Goal: Task Accomplishment & Management: Complete application form

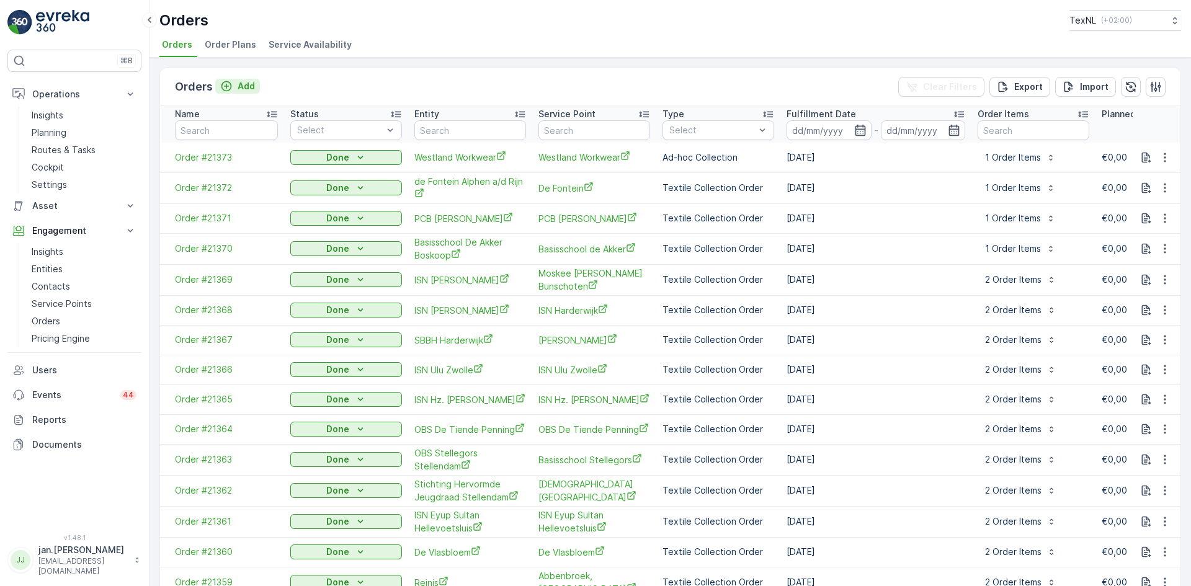
click at [251, 87] on p "Add" at bounding box center [246, 86] width 17 height 12
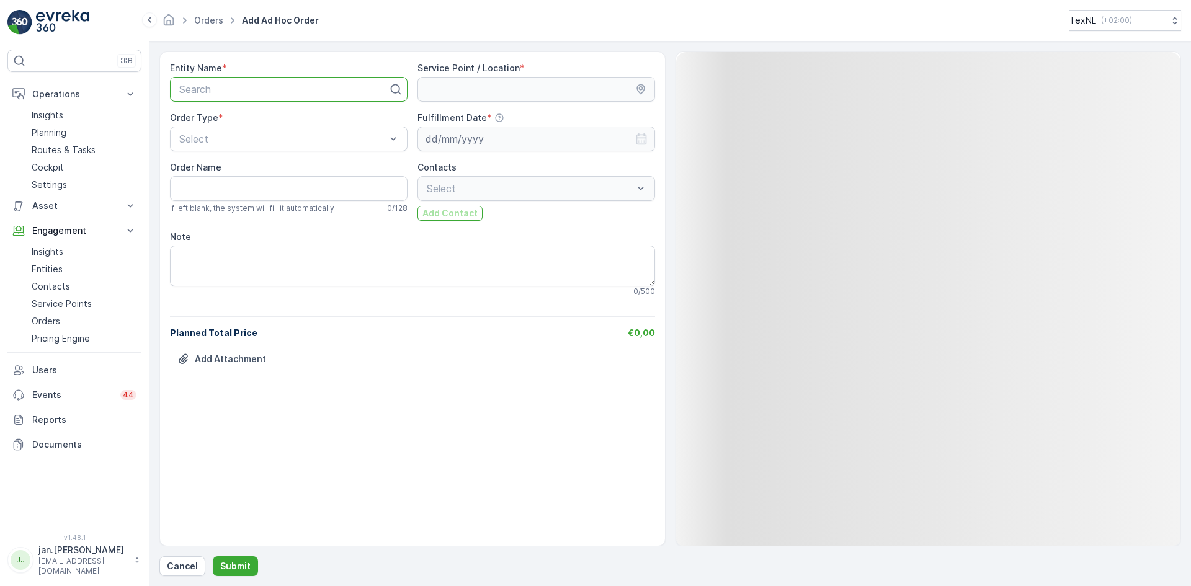
click at [252, 81] on div "Search" at bounding box center [289, 89] width 238 height 25
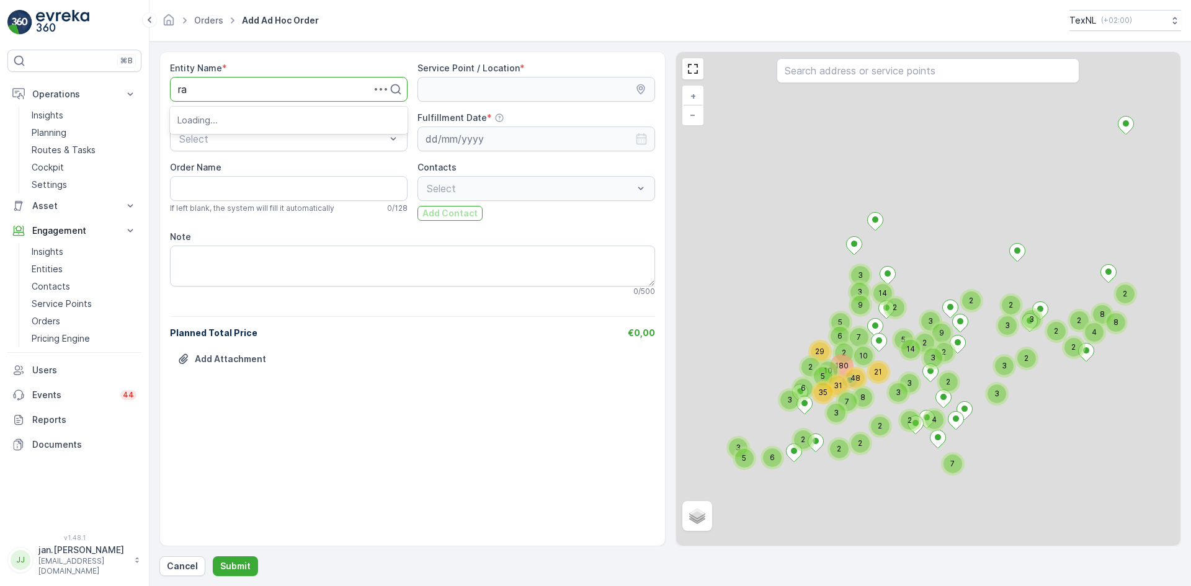
type input "rad"
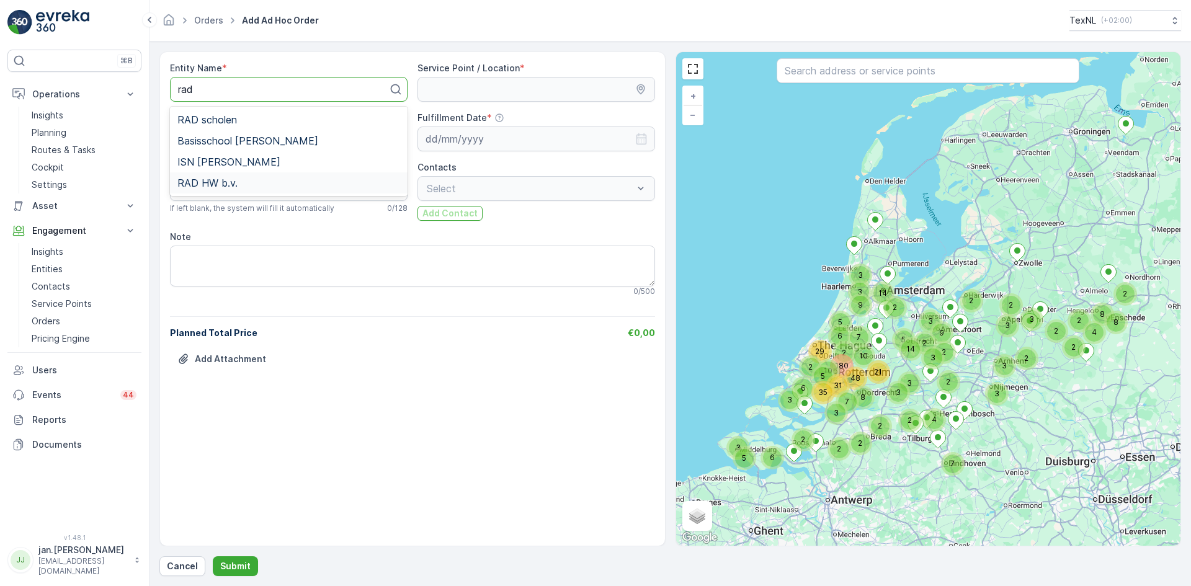
click at [221, 176] on div "RAD HW b.v." at bounding box center [289, 182] width 238 height 21
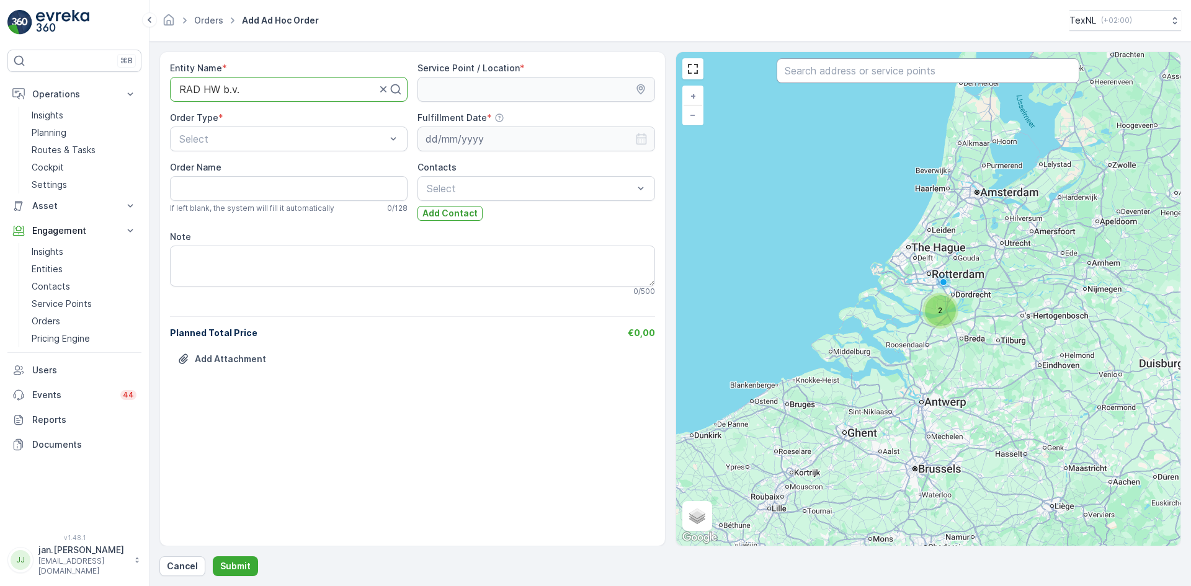
click at [835, 68] on input "text" at bounding box center [928, 70] width 303 height 25
type input "rad"
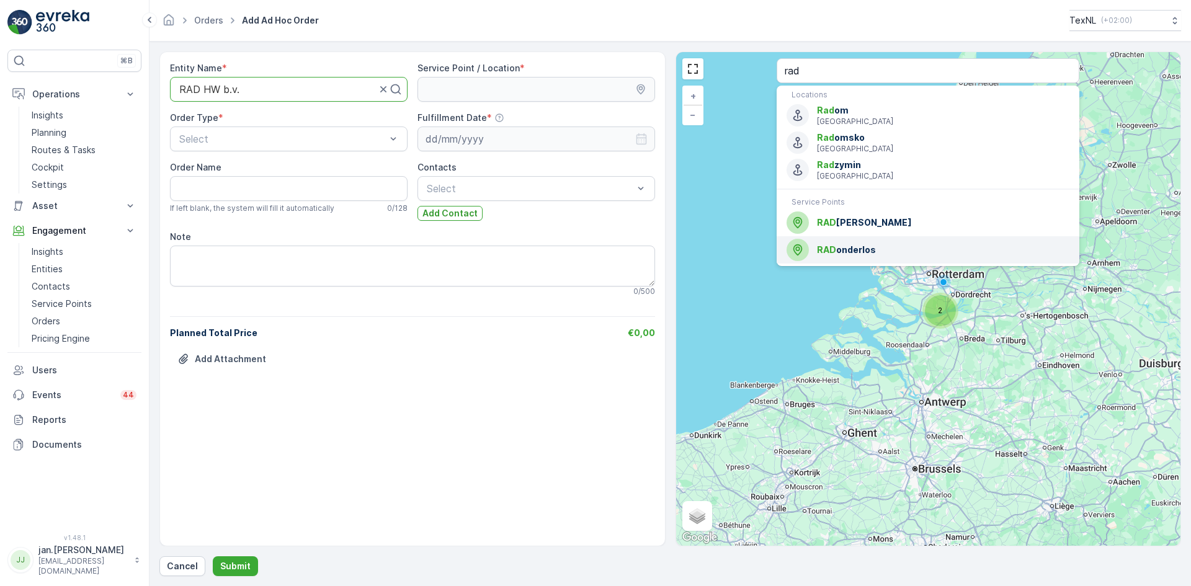
click at [846, 247] on span "RAD onderlos" at bounding box center [943, 250] width 253 height 12
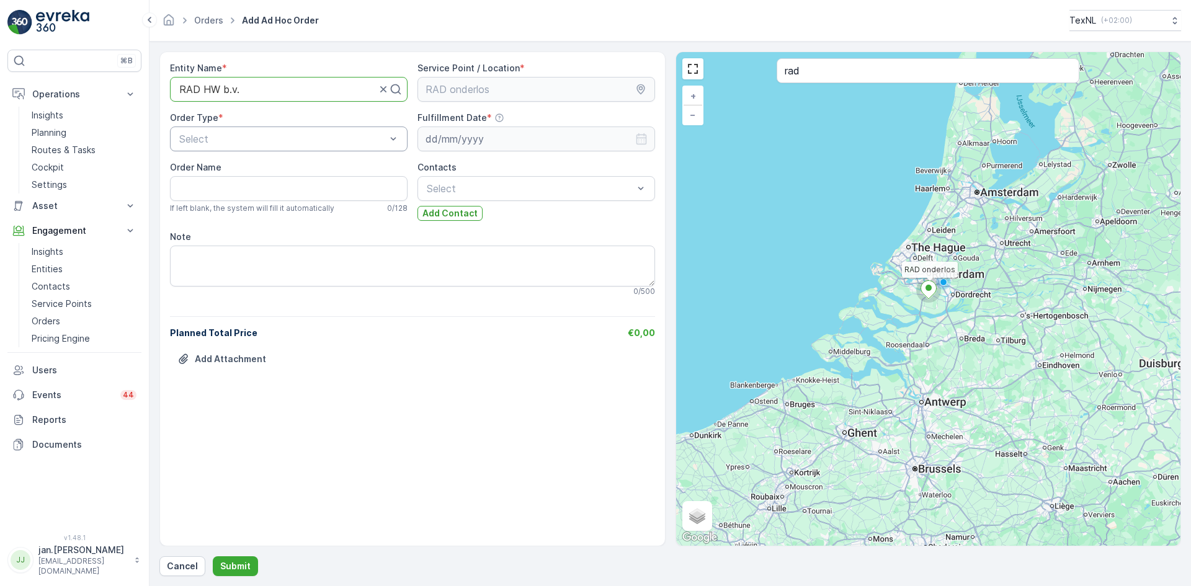
click at [305, 139] on div at bounding box center [282, 138] width 209 height 11
click at [230, 187] on span "Ad-hoc Collection" at bounding box center [219, 190] width 84 height 11
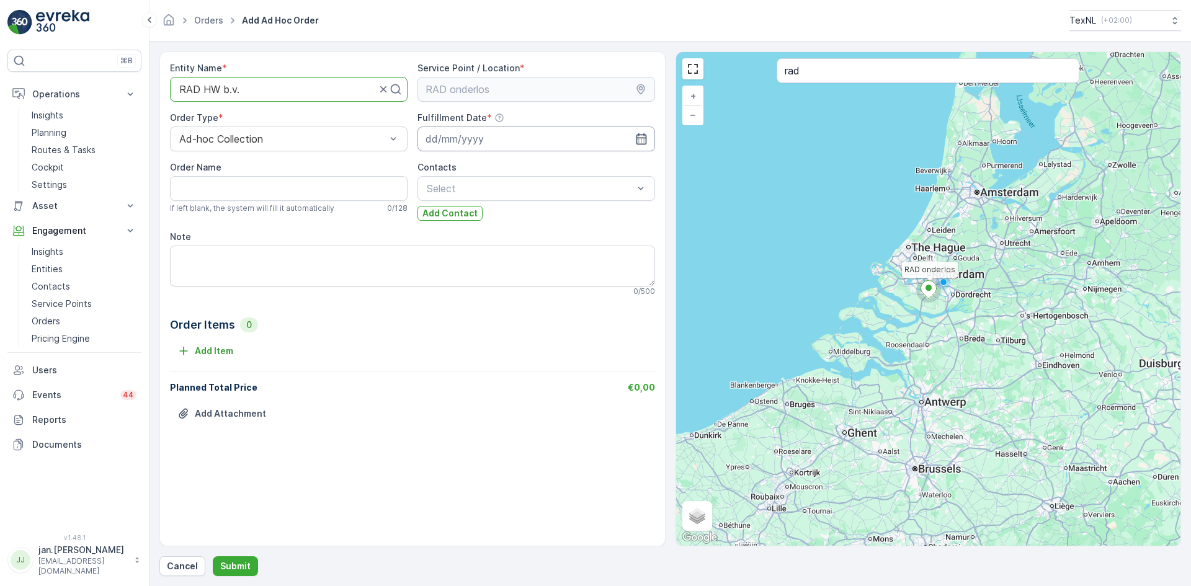
click at [469, 137] on input at bounding box center [537, 139] width 238 height 25
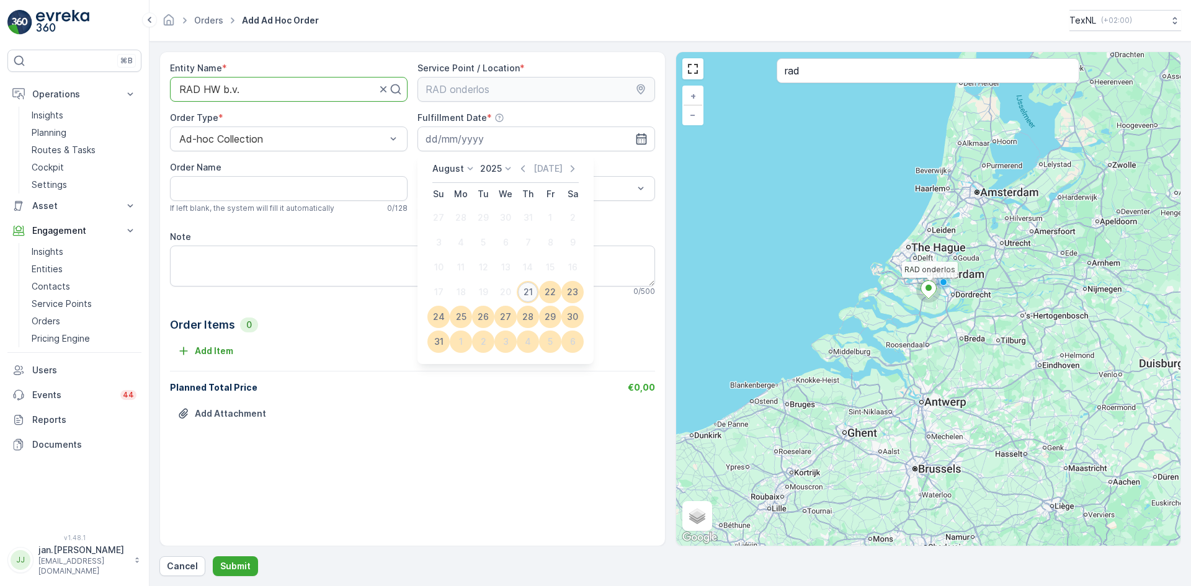
click at [525, 291] on div "21" at bounding box center [528, 292] width 20 height 20
type input "[DATE]"
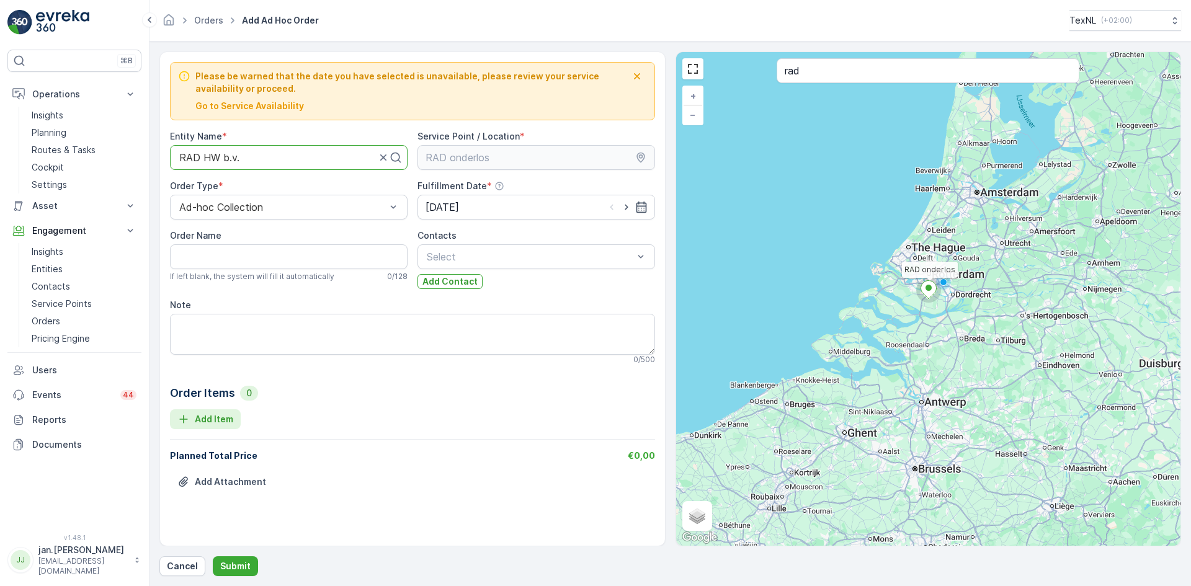
click at [210, 414] on p "Add Item" at bounding box center [214, 419] width 38 height 12
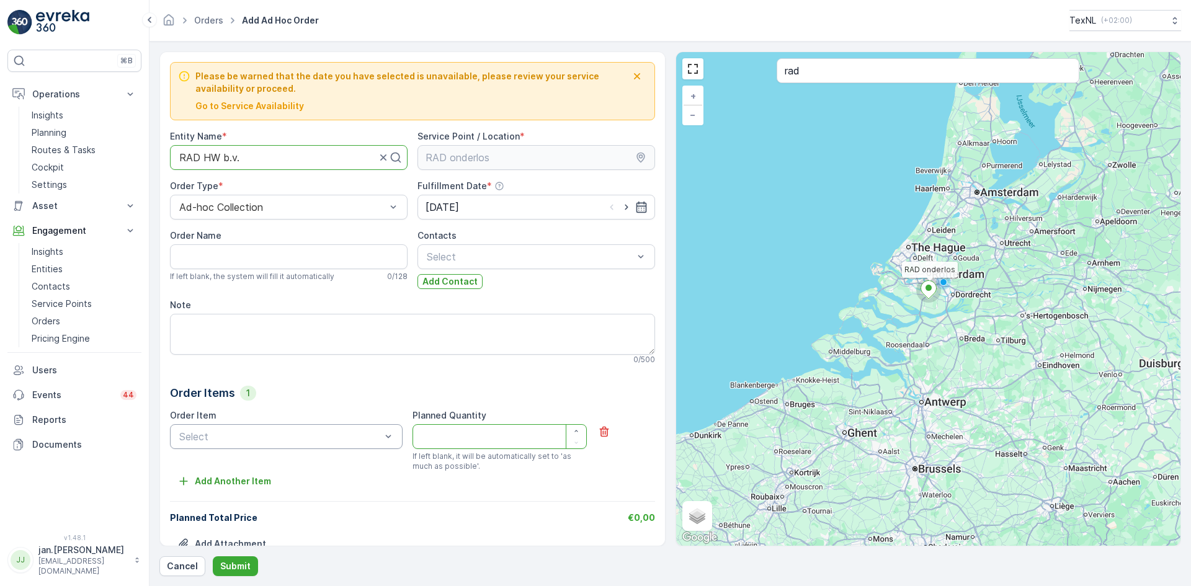
click at [264, 442] on div at bounding box center [280, 436] width 204 height 11
drag, startPoint x: 241, startPoint y: 470, endPoint x: 270, endPoint y: 467, distance: 28.6
click at [242, 470] on span "Bag Weight - Direct" at bounding box center [222, 467] width 91 height 11
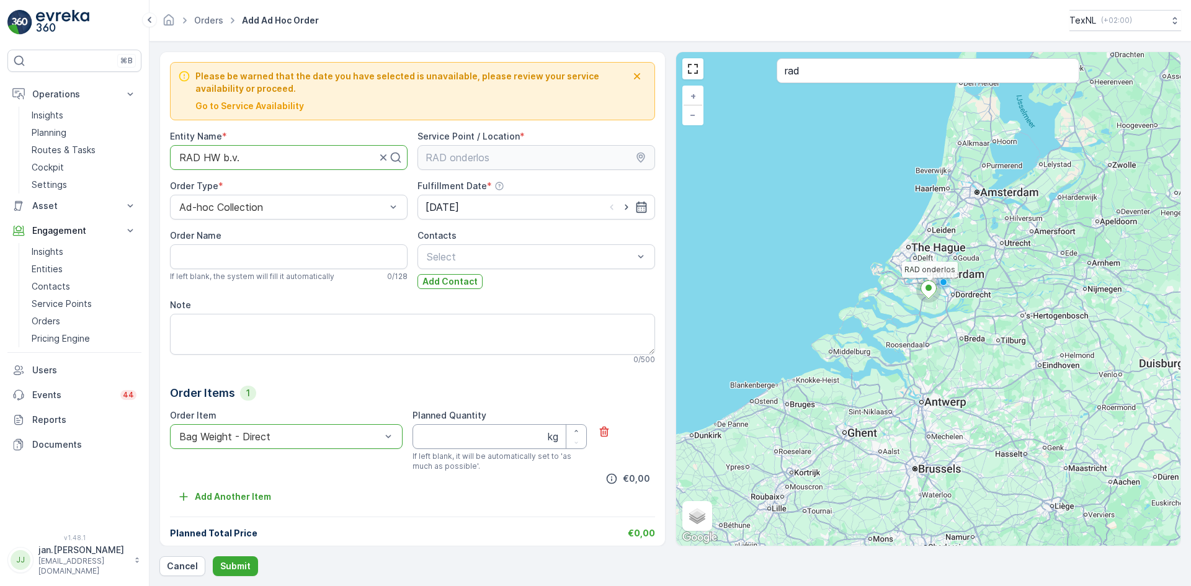
click at [455, 437] on Quantity "Planned Quantity" at bounding box center [500, 436] width 174 height 25
type Quantity "3740"
click at [239, 563] on p "Submit" at bounding box center [235, 566] width 30 height 12
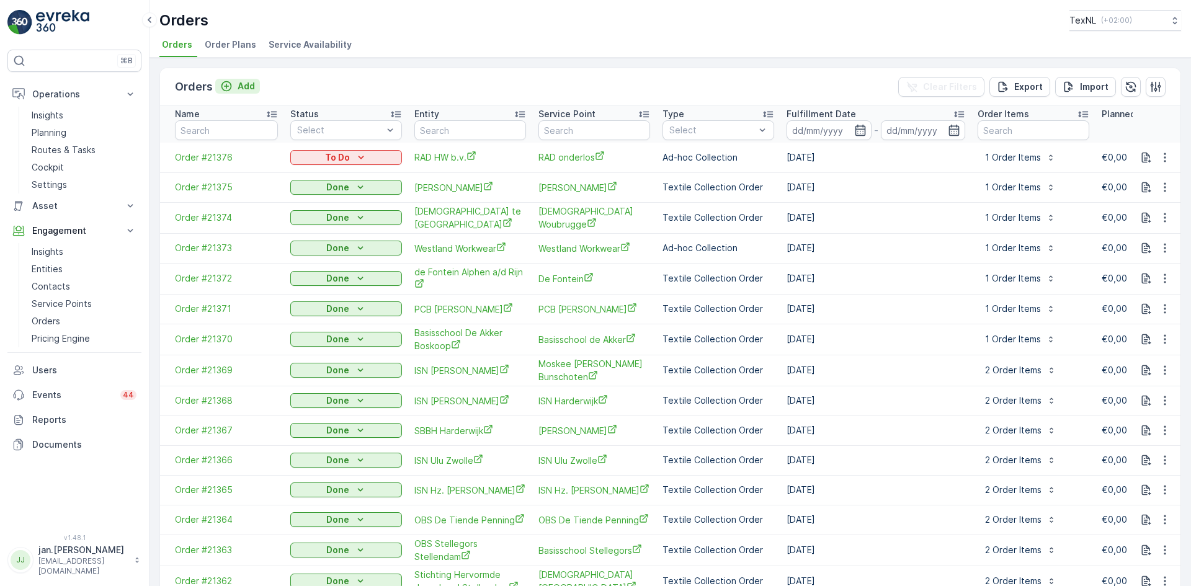
click at [244, 87] on p "Add" at bounding box center [246, 86] width 17 height 12
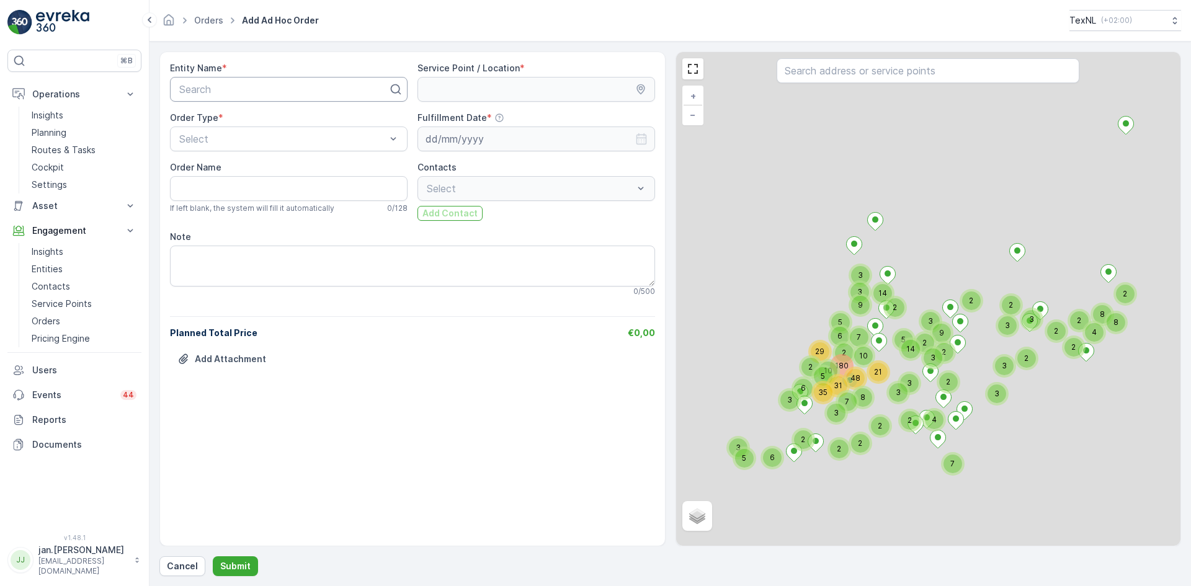
click at [249, 90] on div at bounding box center [284, 89] width 212 height 11
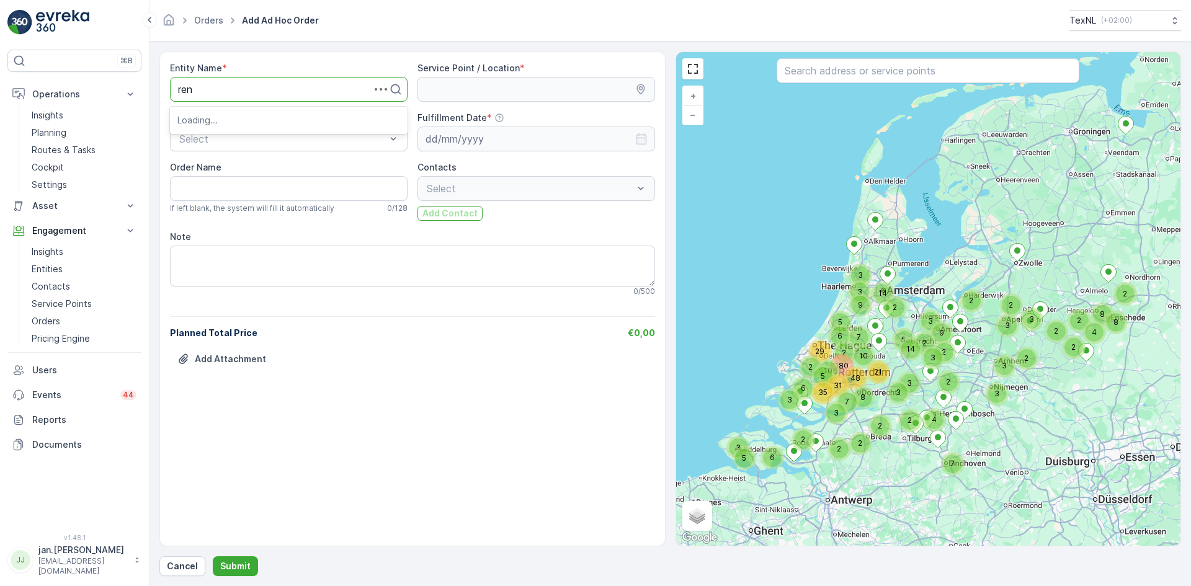
type input "[PERSON_NAME]"
click at [239, 113] on div "Renewi Overheidsdiensten BV" at bounding box center [289, 119] width 238 height 21
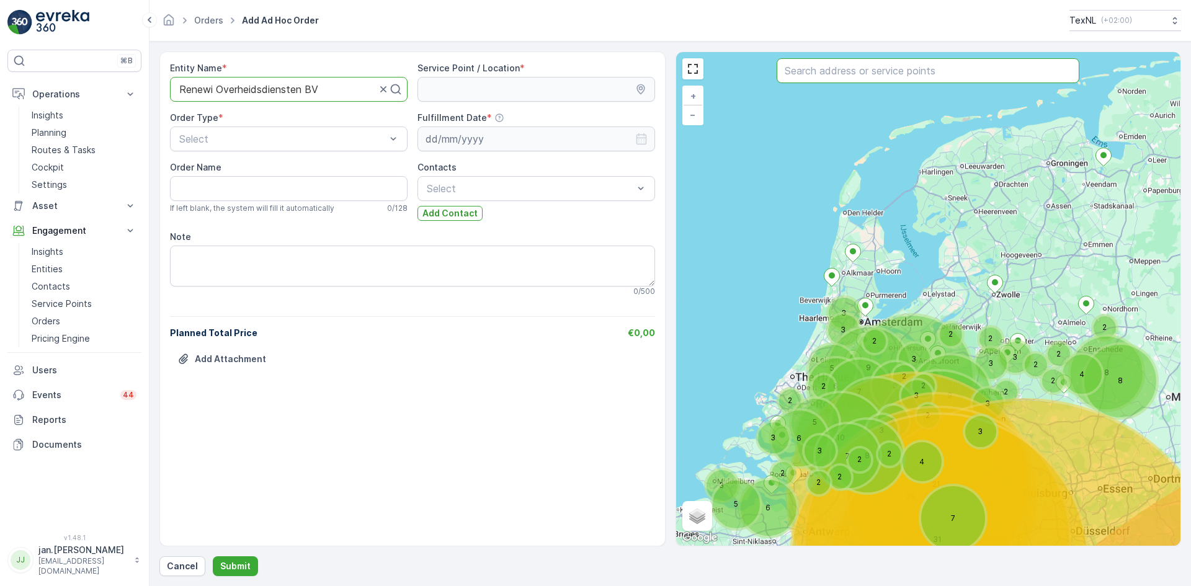
click at [867, 77] on input "text" at bounding box center [928, 70] width 303 height 25
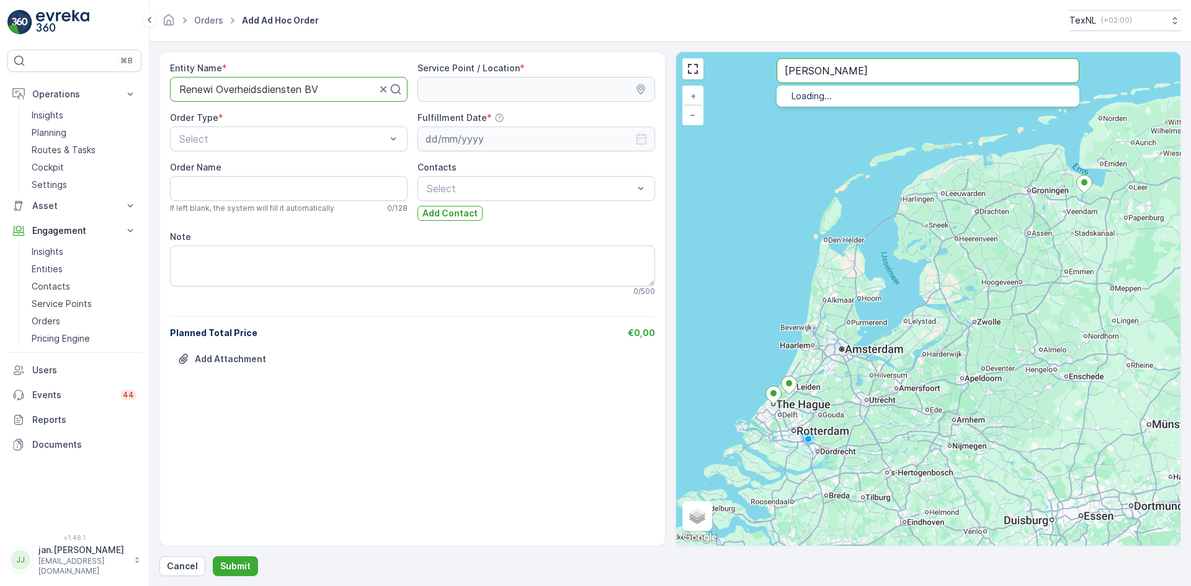
type input "[PERSON_NAME]"
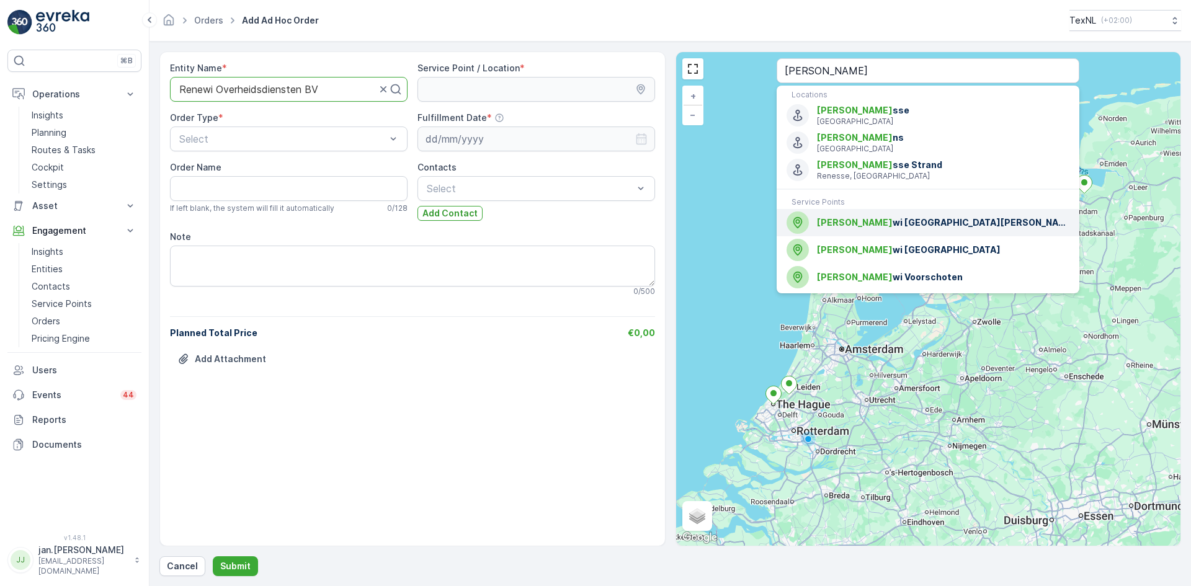
drag, startPoint x: 837, startPoint y: 218, endPoint x: 825, endPoint y: 216, distance: 12.7
click at [836, 218] on span "[PERSON_NAME]" at bounding box center [855, 222] width 76 height 11
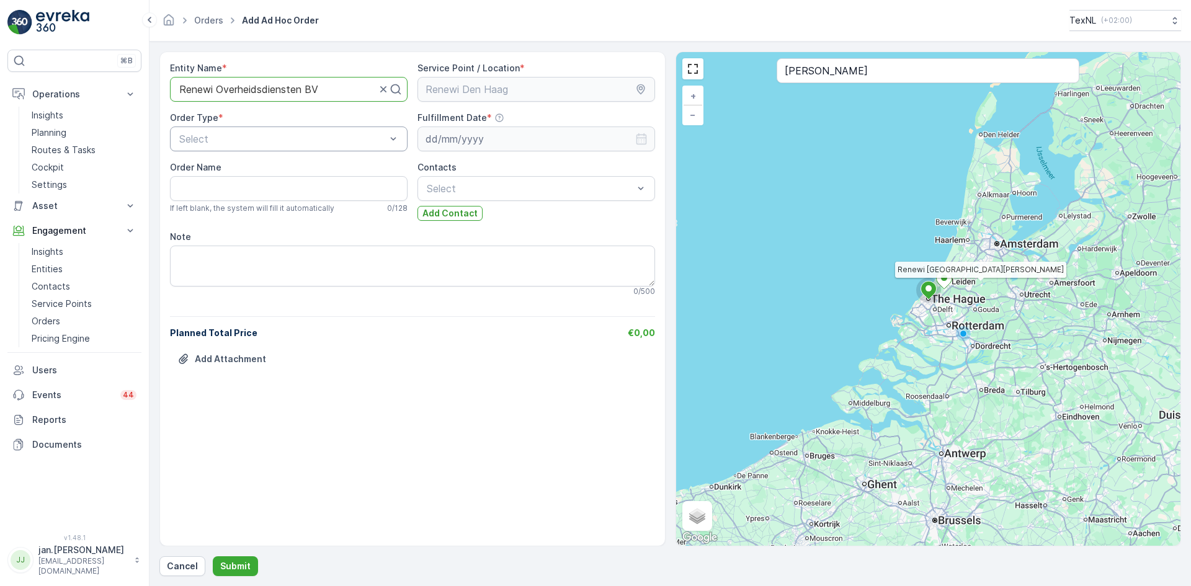
drag, startPoint x: 251, startPoint y: 158, endPoint x: 251, endPoint y: 150, distance: 7.5
click at [251, 155] on div "Entity Name * Renewi Overheidsdiensten BV Service Point / Location * Order Type…" at bounding box center [412, 223] width 485 height 322
click at [251, 148] on div "Select" at bounding box center [289, 139] width 238 height 25
click at [220, 194] on span "Ad-hoc Collection" at bounding box center [219, 190] width 84 height 11
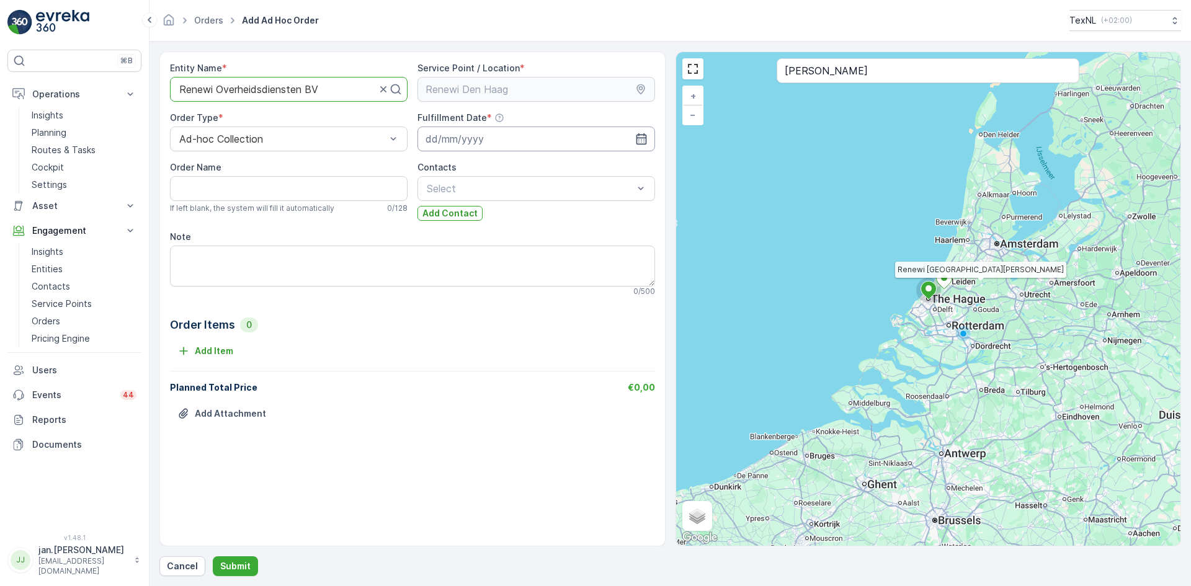
click at [461, 146] on input at bounding box center [537, 139] width 238 height 25
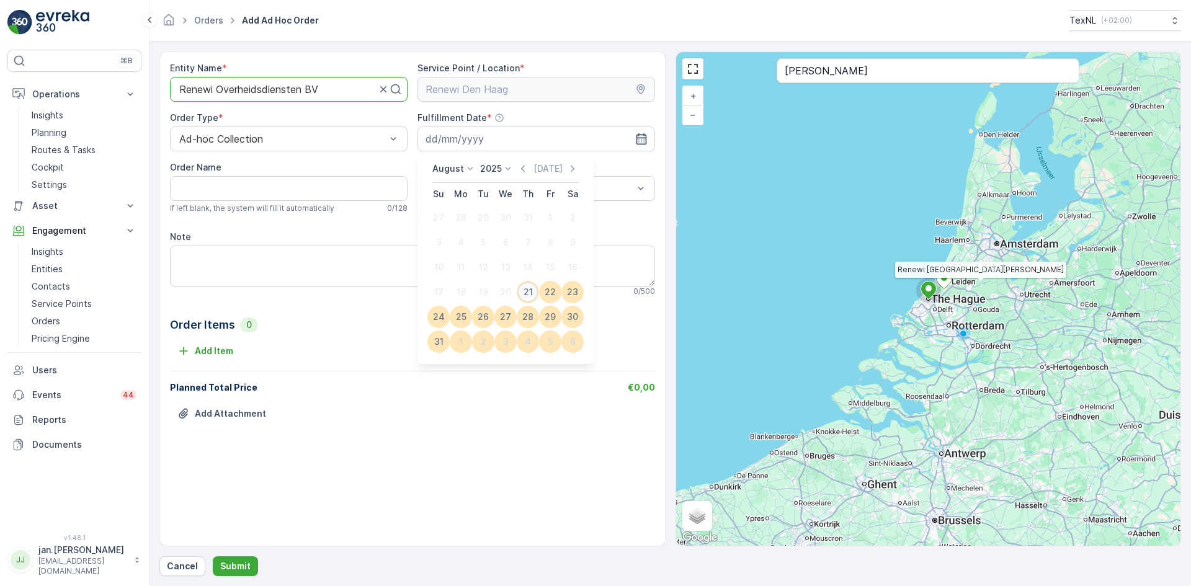
click at [529, 295] on div "21" at bounding box center [528, 292] width 20 height 20
type input "[DATE]"
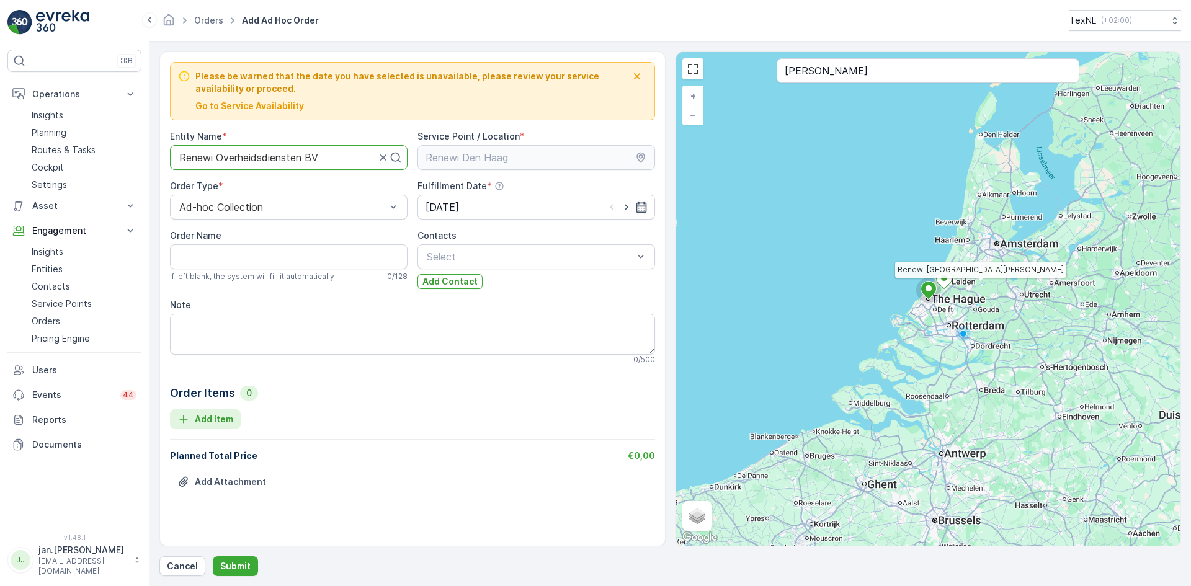
click at [214, 417] on p "Add Item" at bounding box center [214, 419] width 38 height 12
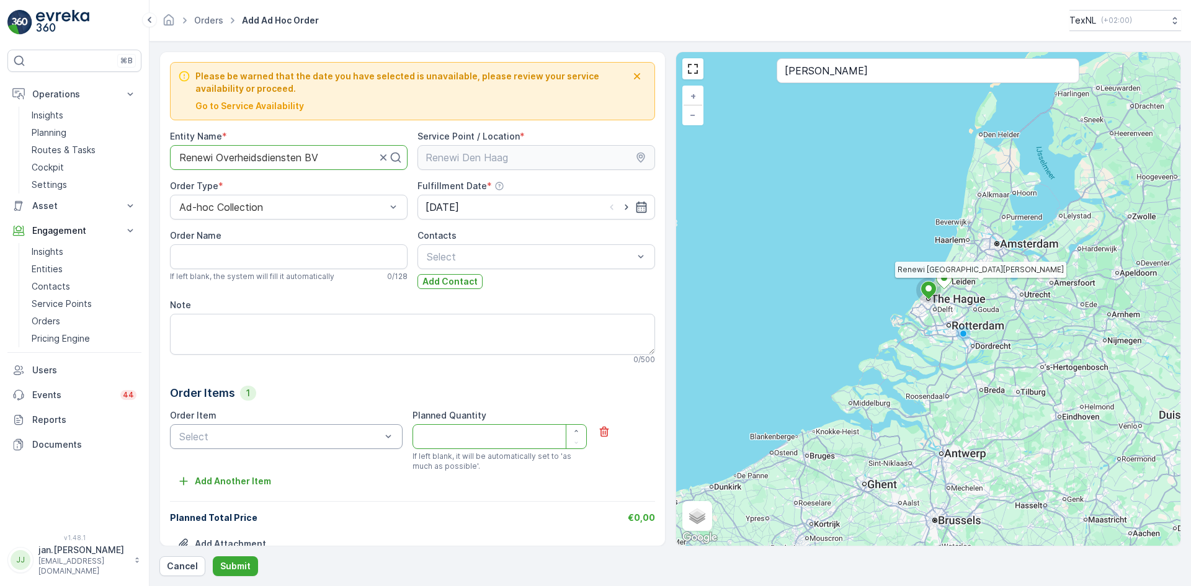
click at [264, 445] on div "Select" at bounding box center [286, 436] width 233 height 25
click at [243, 468] on span "Bag Weight - Direct" at bounding box center [222, 467] width 91 height 11
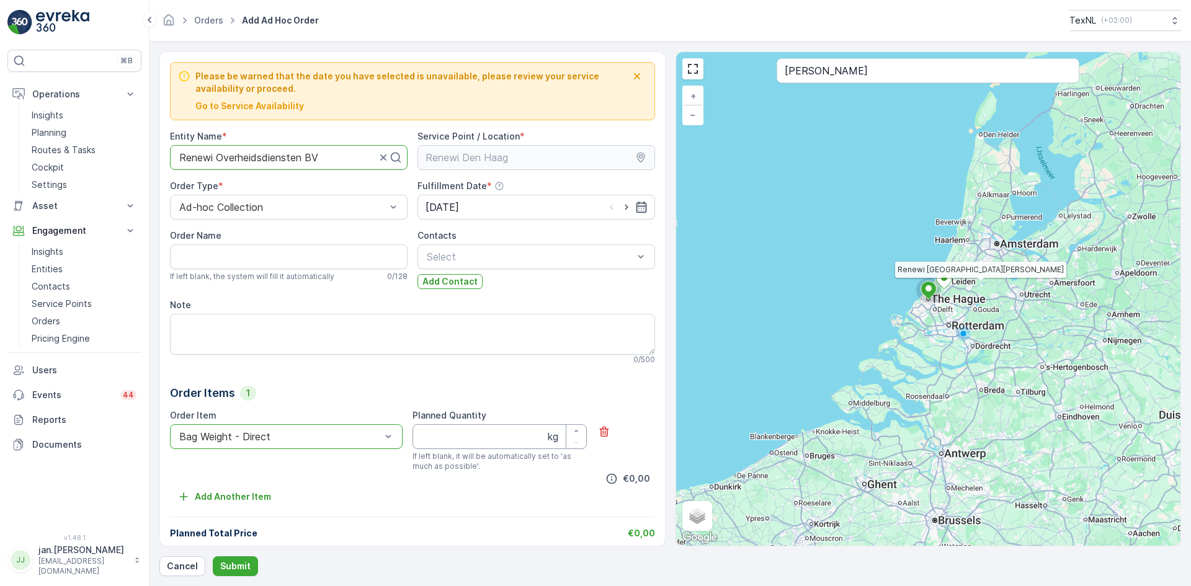
click at [450, 440] on Quantity "Planned Quantity" at bounding box center [500, 436] width 174 height 25
type Quantity "4700"
click at [239, 565] on p "Submit" at bounding box center [235, 566] width 30 height 12
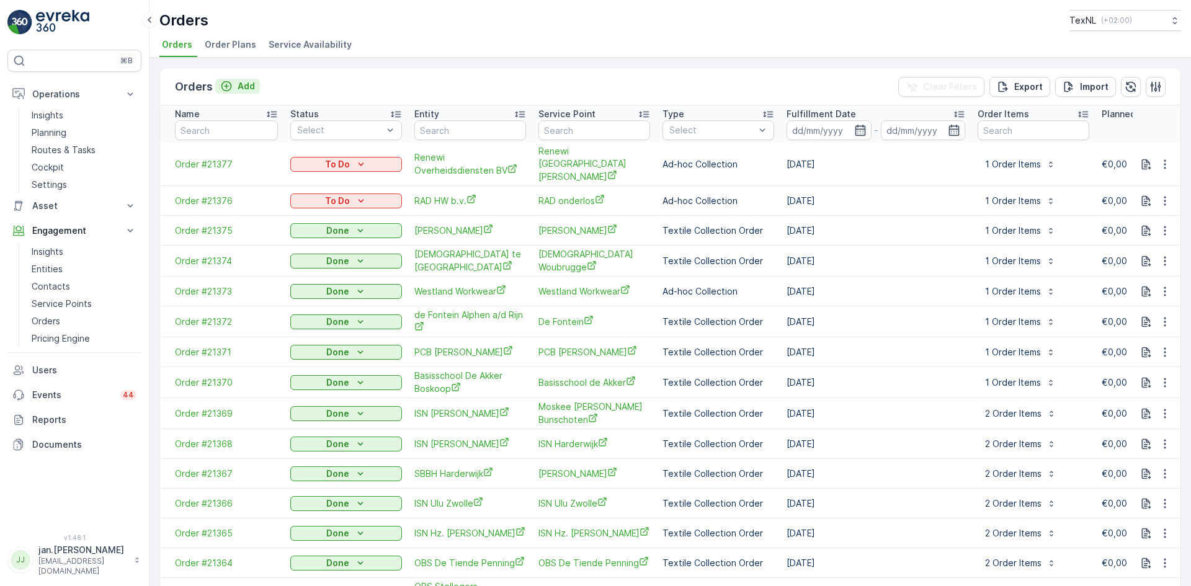
click at [244, 82] on p "Add" at bounding box center [246, 86] width 17 height 12
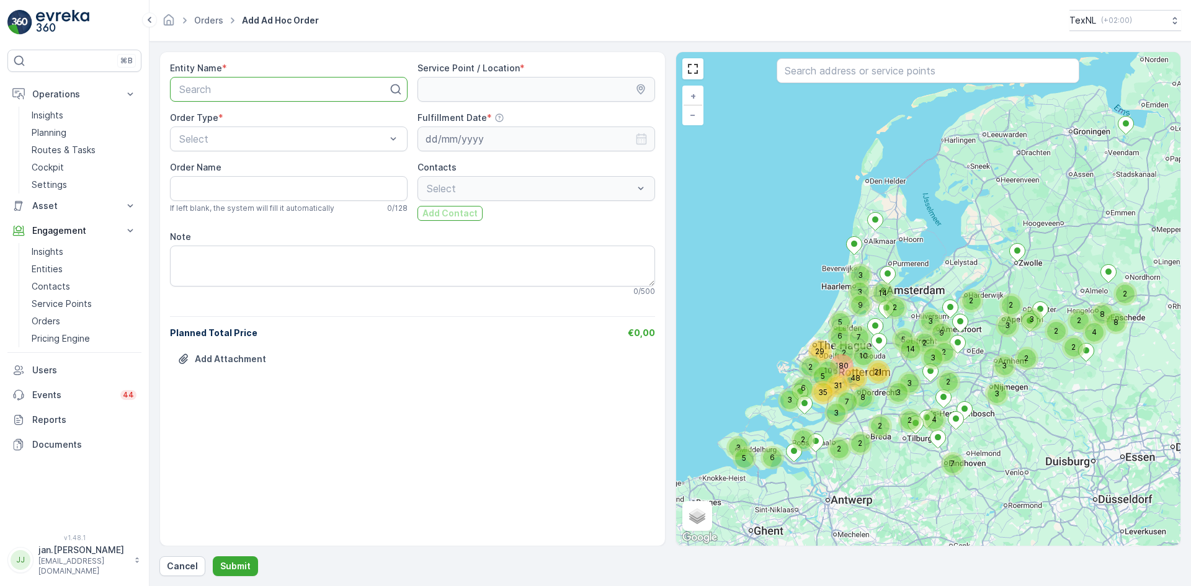
click at [292, 92] on div at bounding box center [284, 89] width 212 height 11
click at [171, 566] on p "Cancel" at bounding box center [182, 566] width 31 height 12
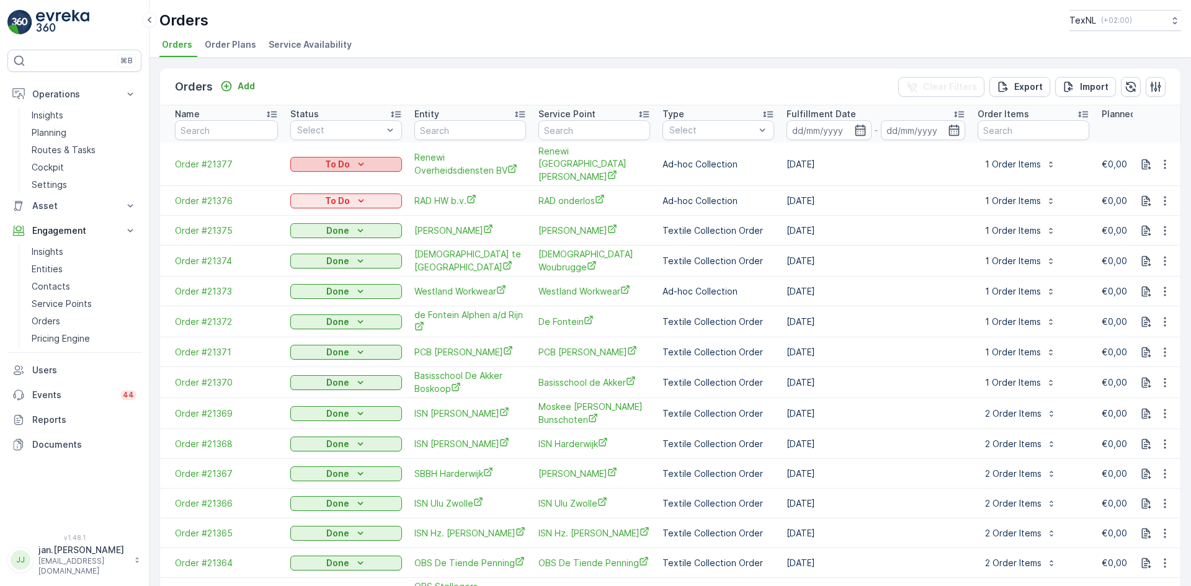
click at [347, 158] on p "To Do" at bounding box center [337, 164] width 25 height 12
click at [308, 176] on span "Done" at bounding box center [309, 177] width 22 height 12
click at [344, 195] on p "To Do" at bounding box center [337, 201] width 25 height 12
click at [314, 204] on span "Done" at bounding box center [309, 207] width 22 height 12
click at [68, 253] on link "Insights" at bounding box center [84, 251] width 115 height 17
